Goal: Task Accomplishment & Management: Use online tool/utility

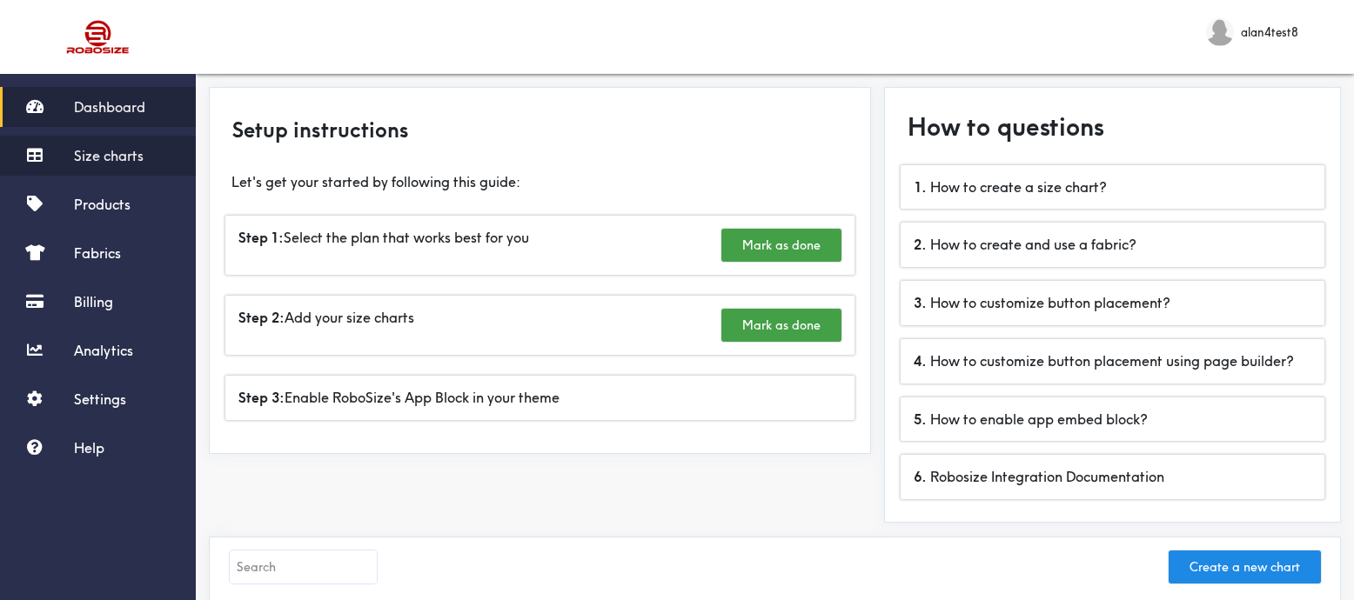
click at [132, 158] on span "Size charts" at bounding box center [109, 155] width 70 height 17
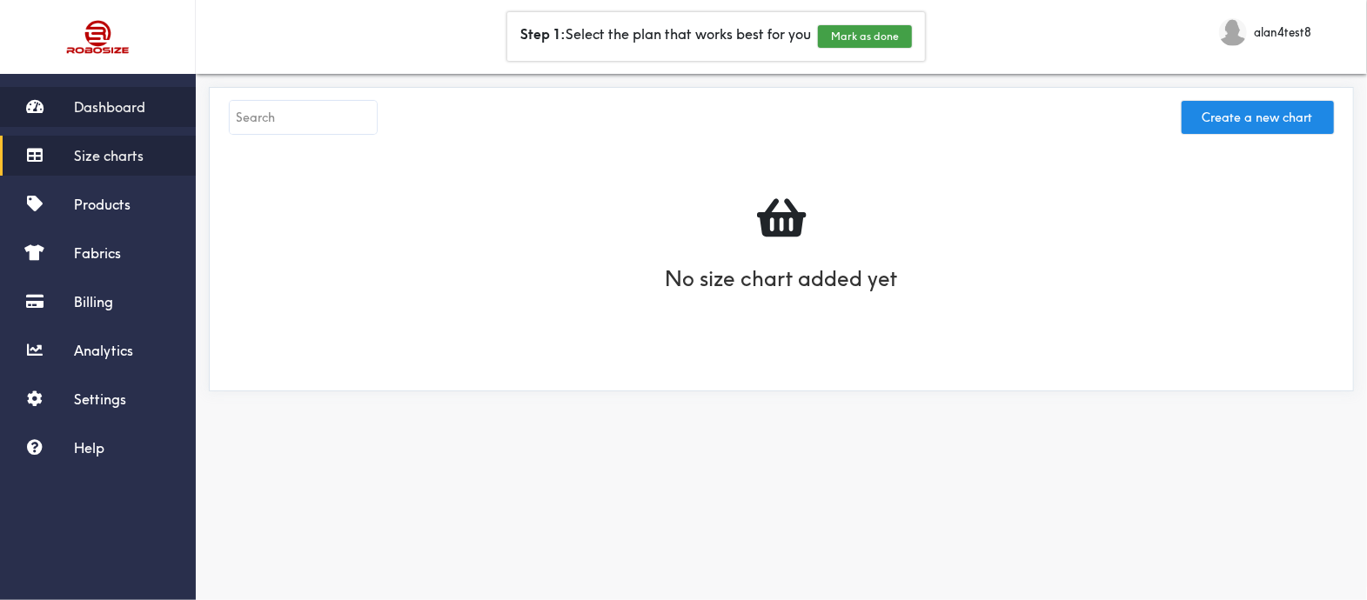
click at [111, 116] on link "Dashboard" at bounding box center [98, 107] width 196 height 40
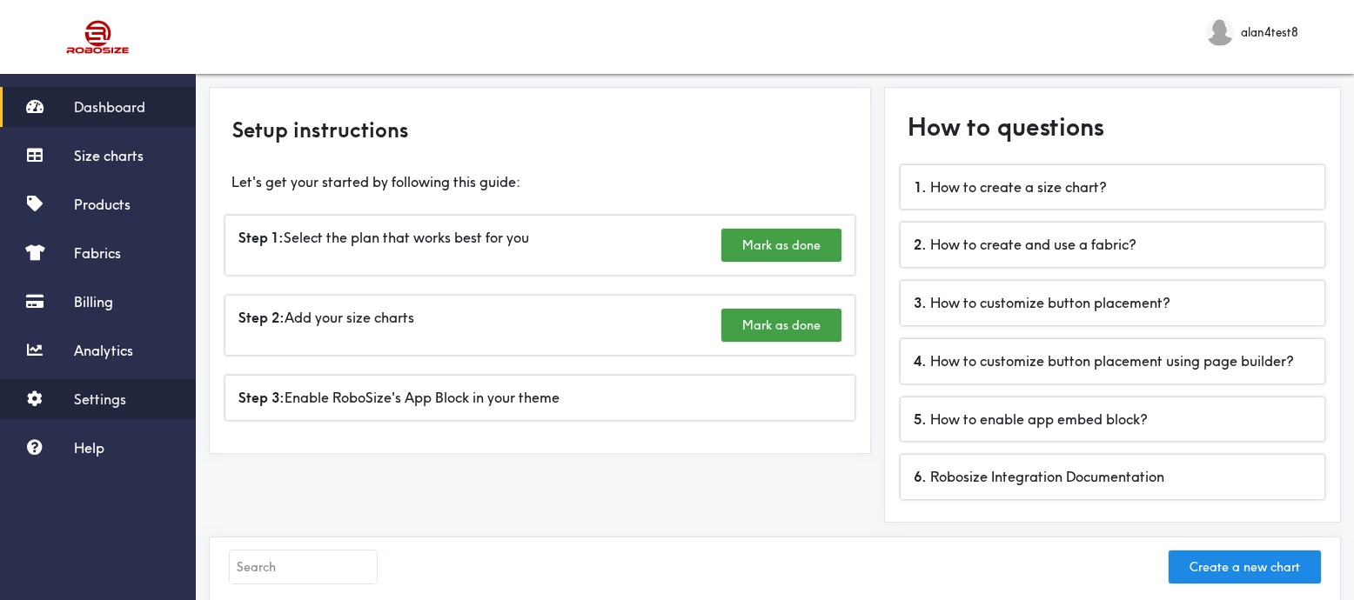
click at [124, 406] on span "Settings" at bounding box center [100, 399] width 52 height 17
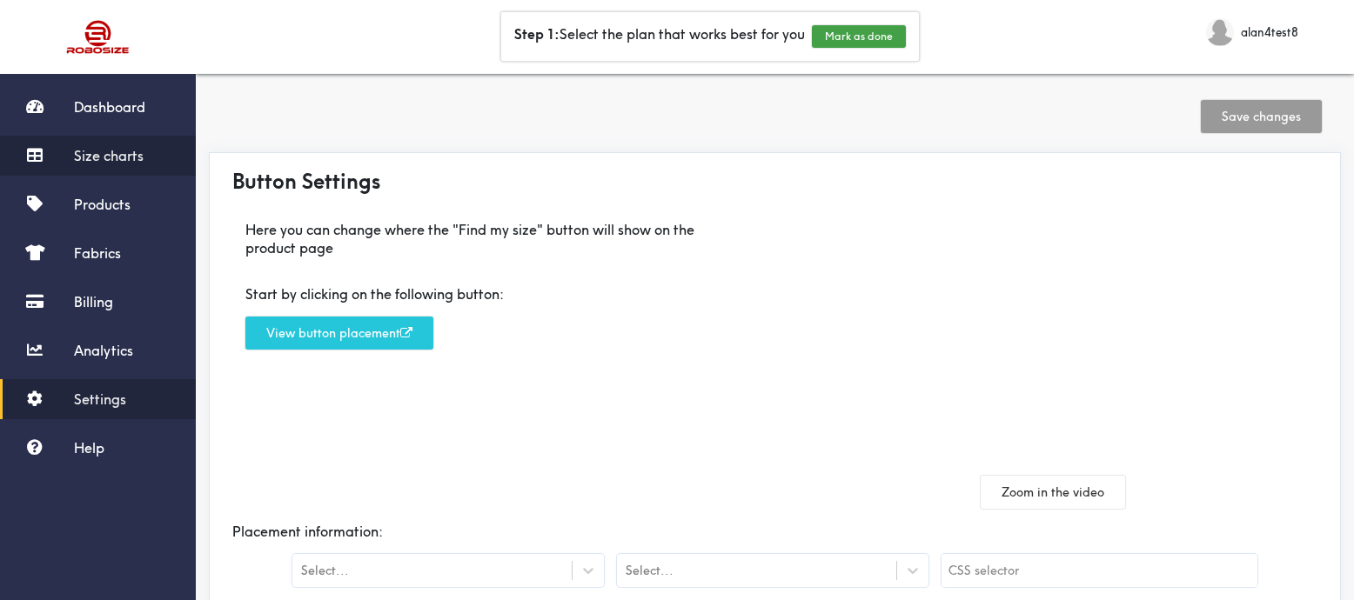
click at [111, 157] on span "Size charts" at bounding box center [109, 155] width 70 height 17
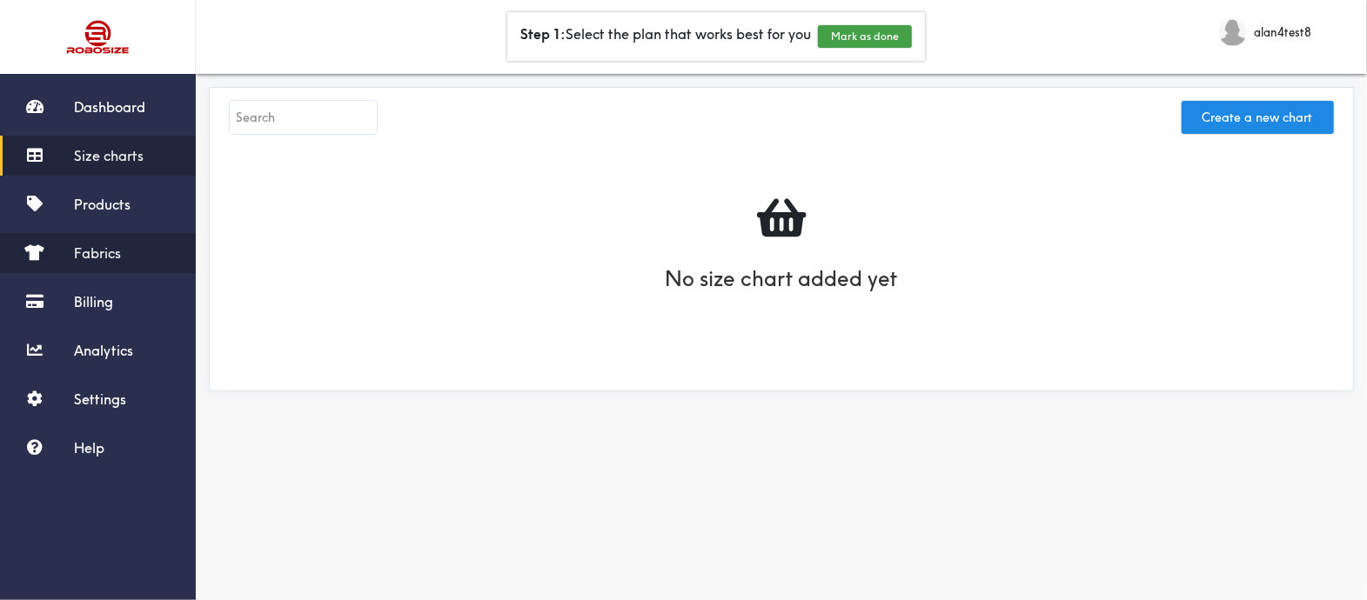
click at [90, 253] on span "Fabrics" at bounding box center [97, 253] width 47 height 17
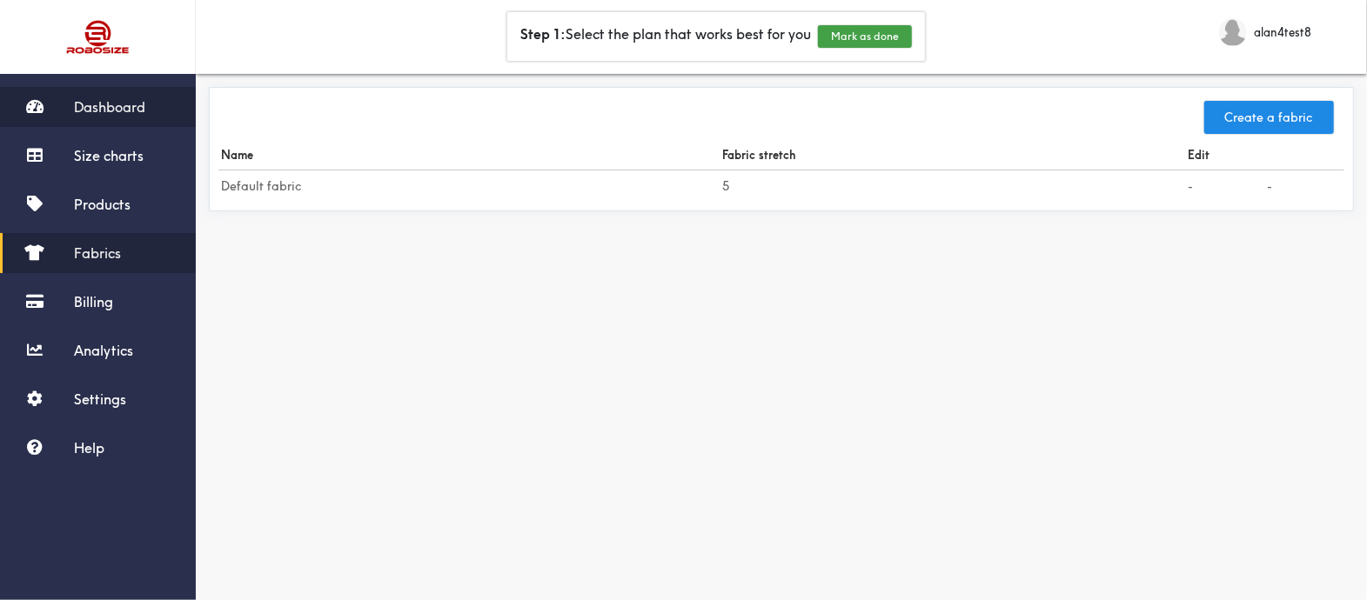
click at [103, 116] on link "Dashboard" at bounding box center [98, 107] width 196 height 40
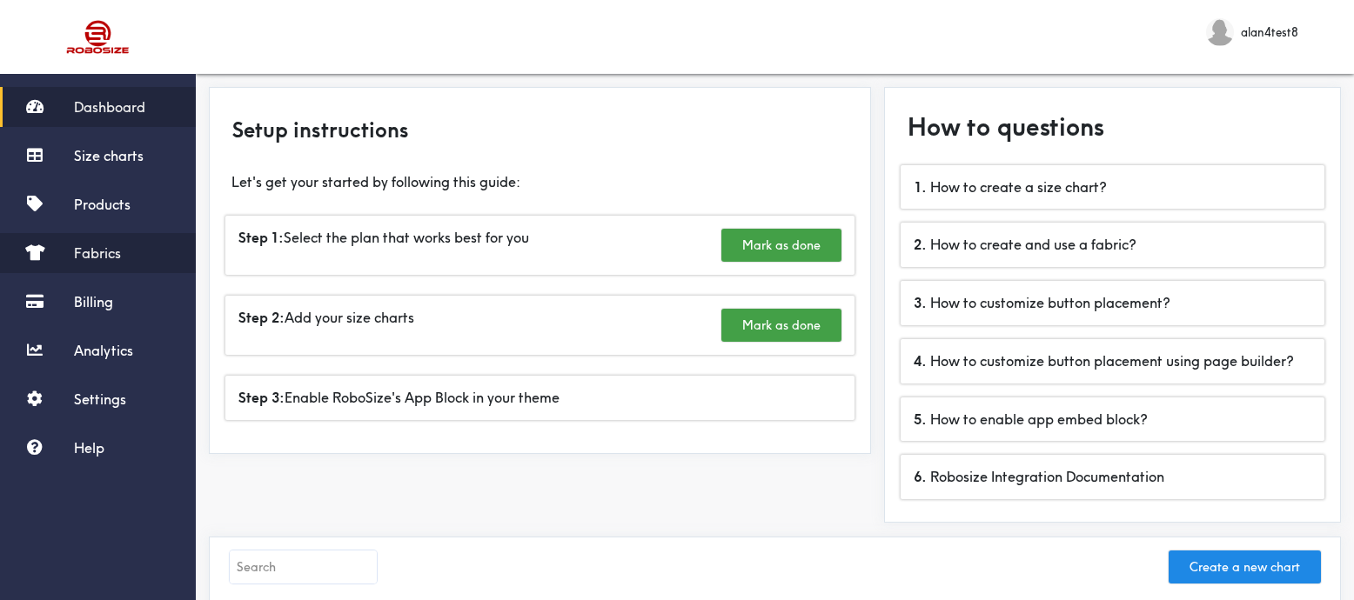
click at [85, 245] on span "Fabrics" at bounding box center [97, 253] width 47 height 17
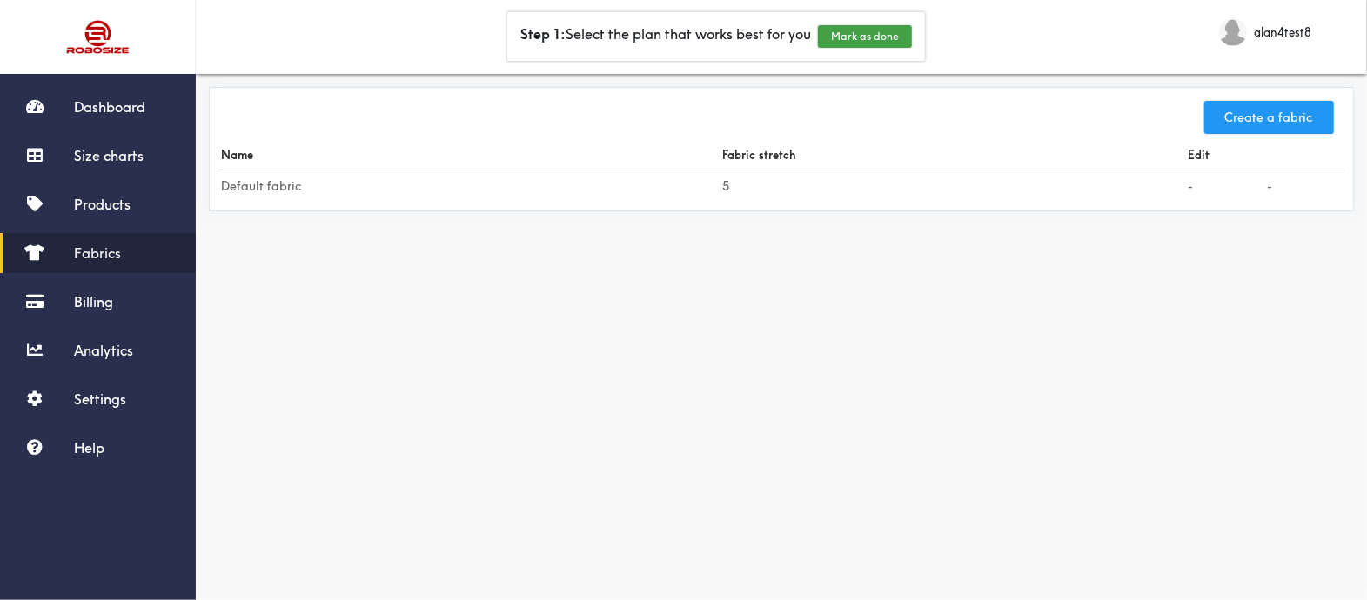
click at [1258, 127] on button "Create a fabric" at bounding box center [1269, 117] width 130 height 33
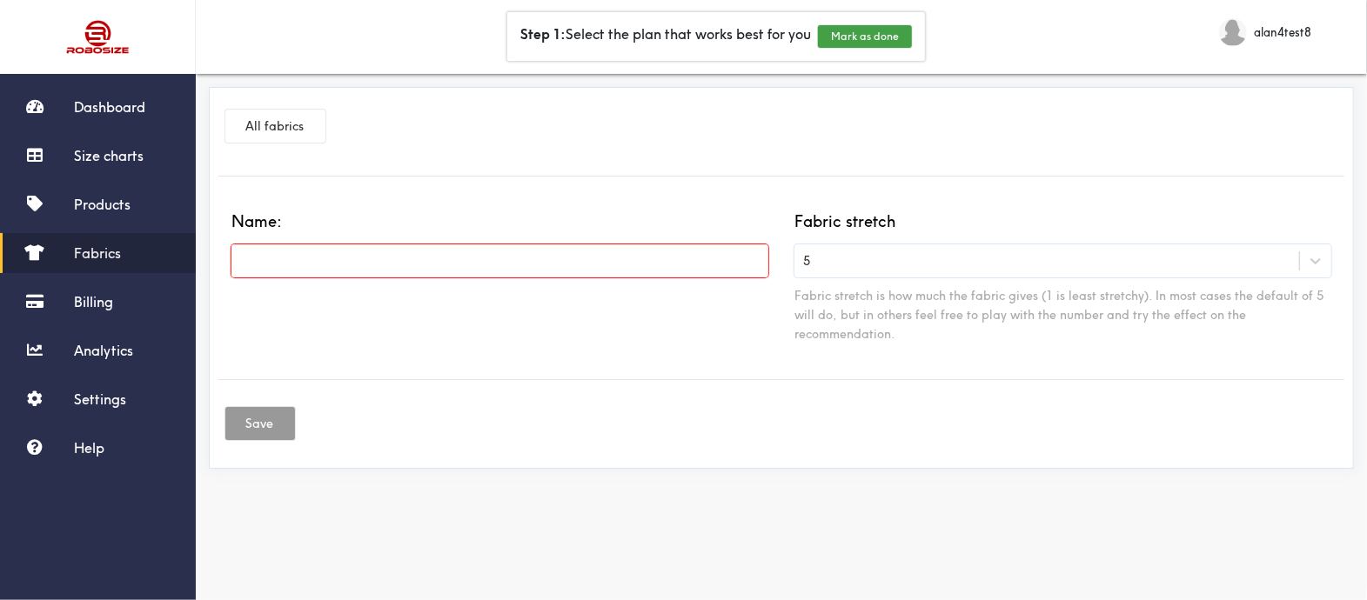
click at [553, 254] on input "text" at bounding box center [499, 261] width 537 height 33
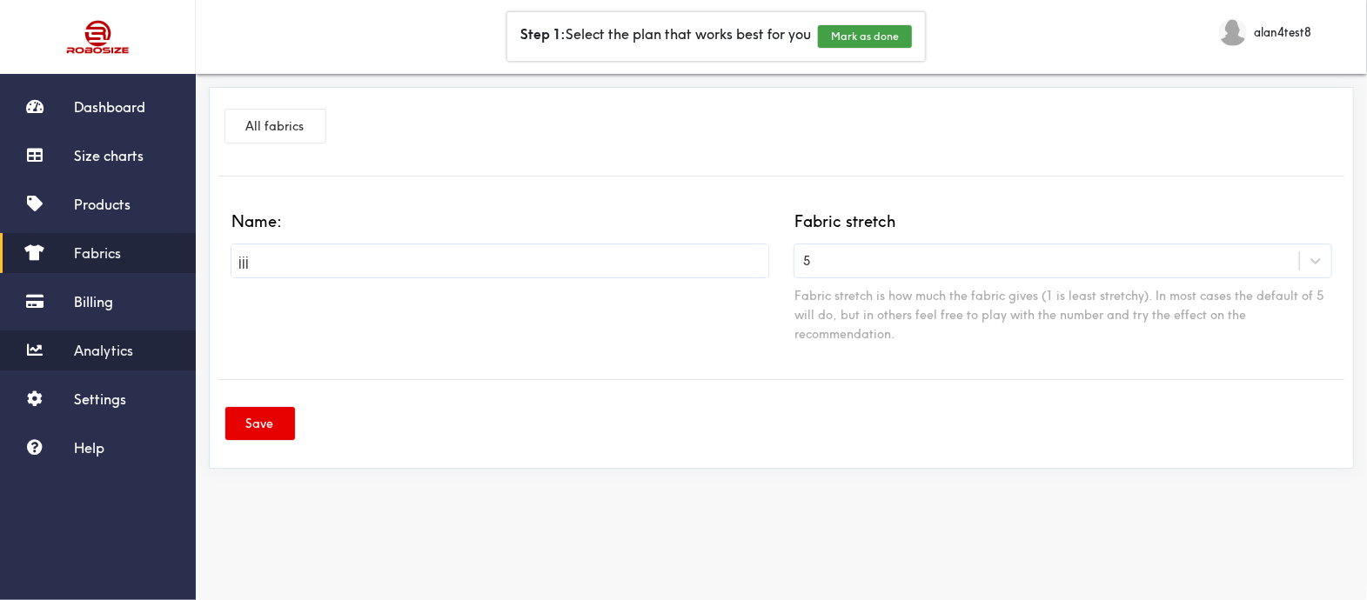
type input "jjj"
click at [98, 345] on span "Analytics" at bounding box center [103, 350] width 59 height 17
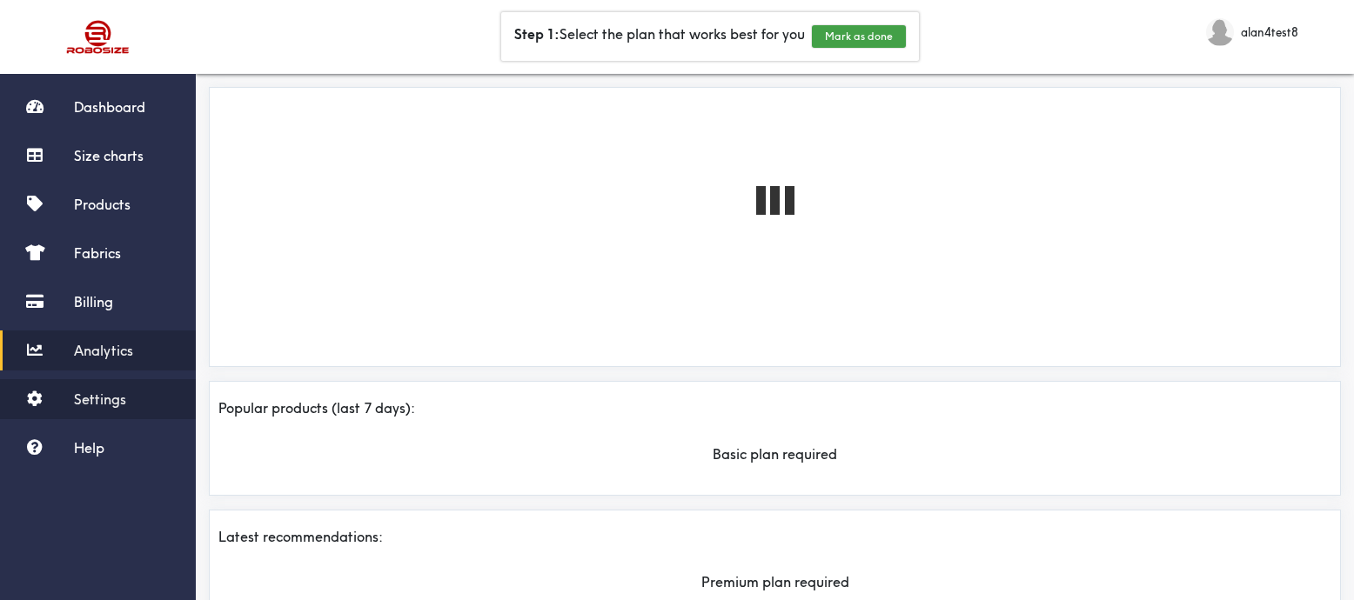
click at [100, 398] on span "Settings" at bounding box center [100, 399] width 52 height 17
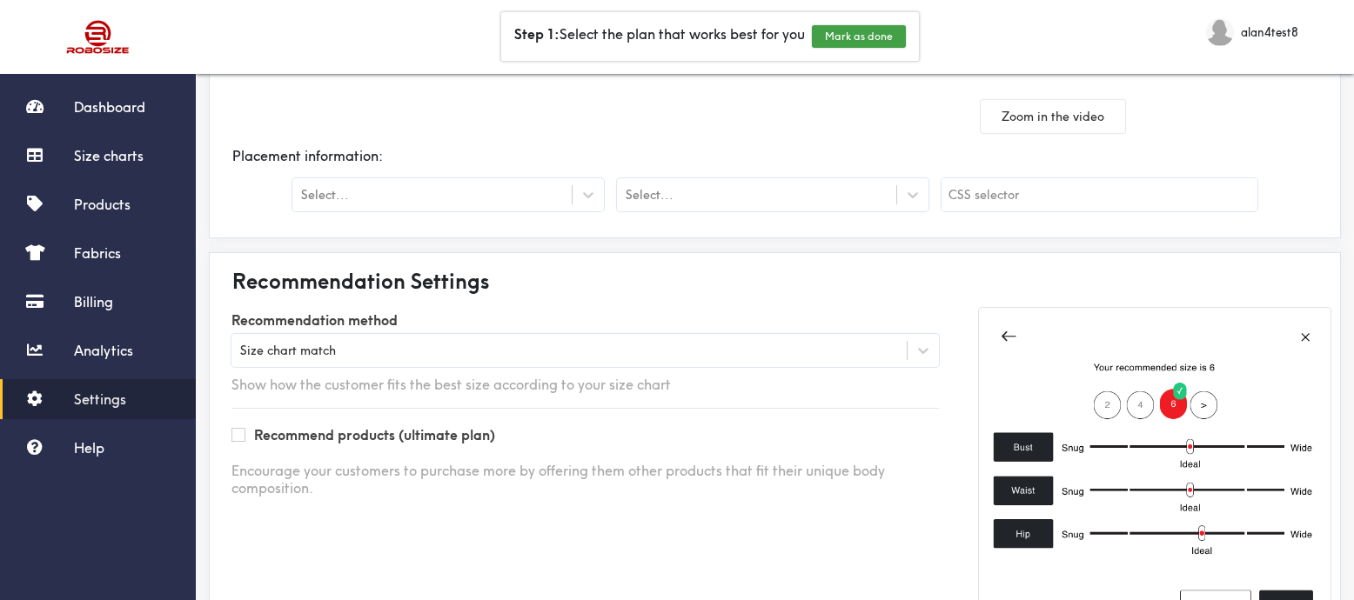
scroll to position [465, 0]
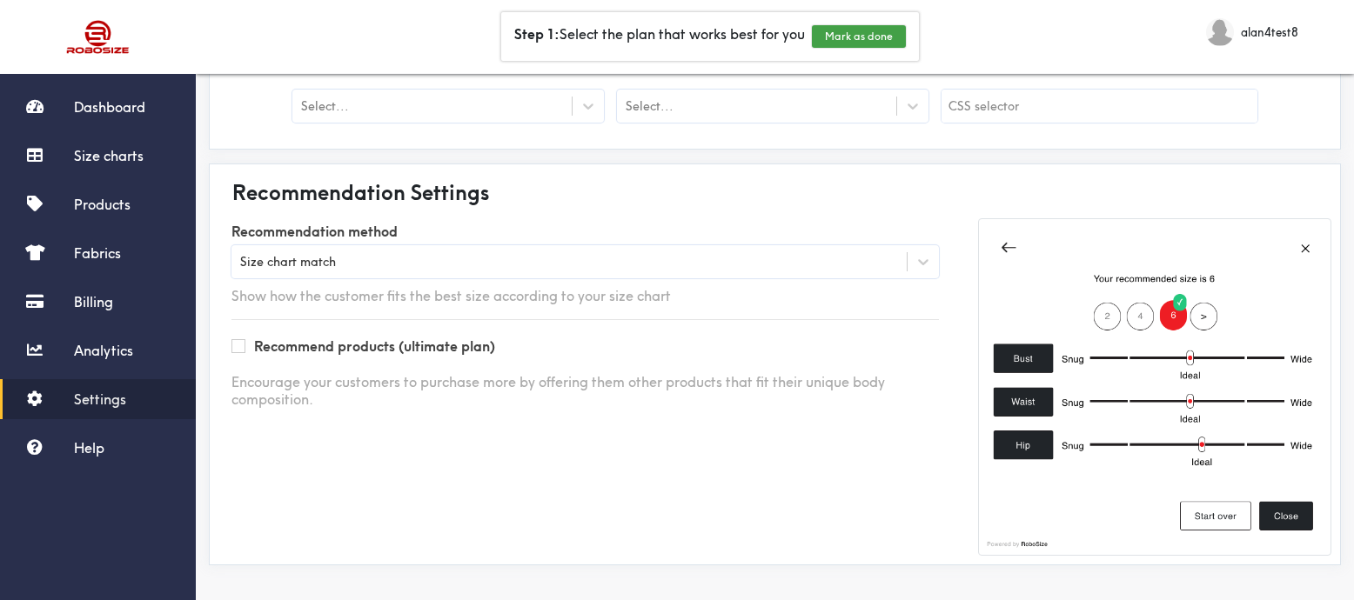
click at [451, 260] on div "Size chart match" at bounding box center [568, 261] width 675 height 17
